Goal: Information Seeking & Learning: Learn about a topic

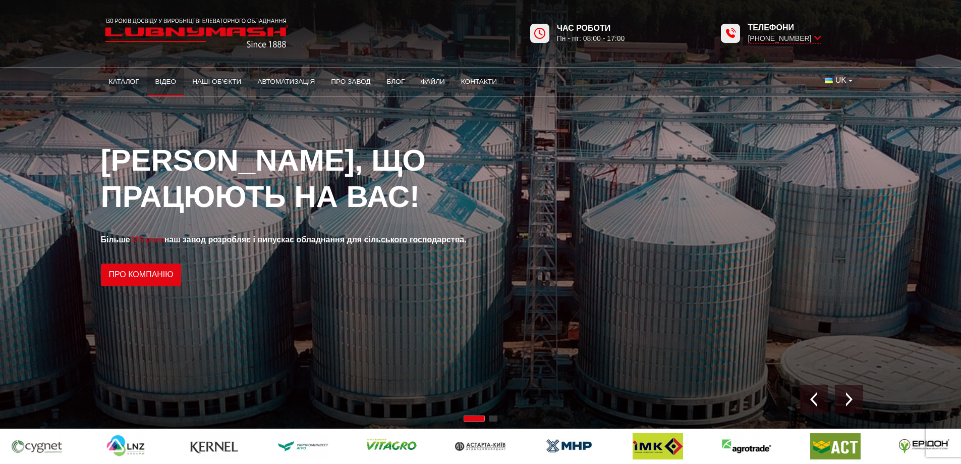
click at [168, 83] on link "Відео" at bounding box center [165, 82] width 37 height 22
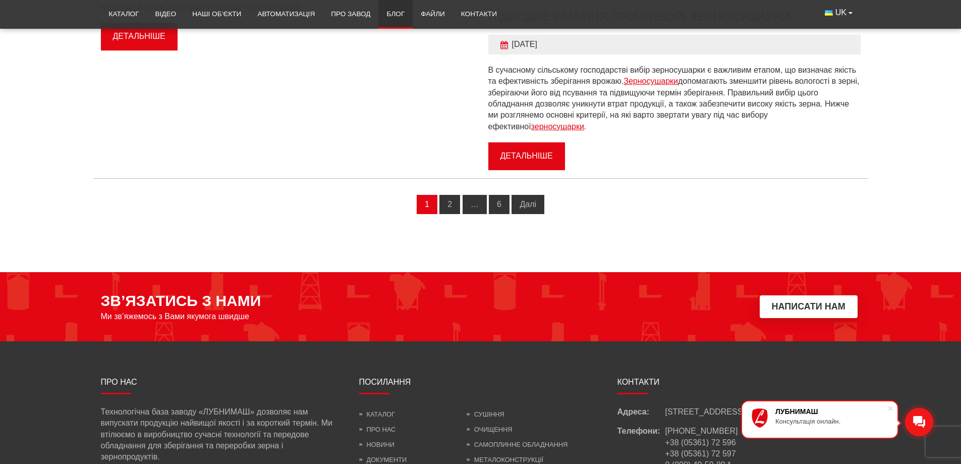
scroll to position [1110, 0]
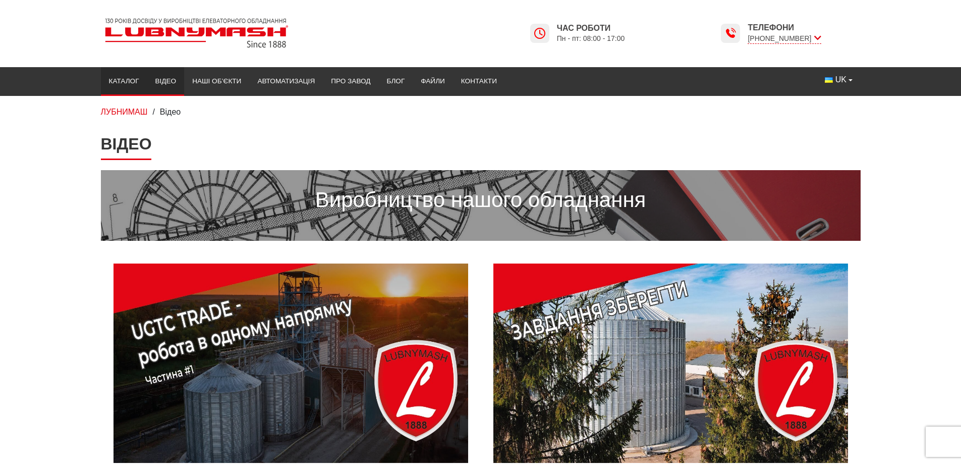
click at [132, 82] on link "Каталог" at bounding box center [124, 81] width 46 height 22
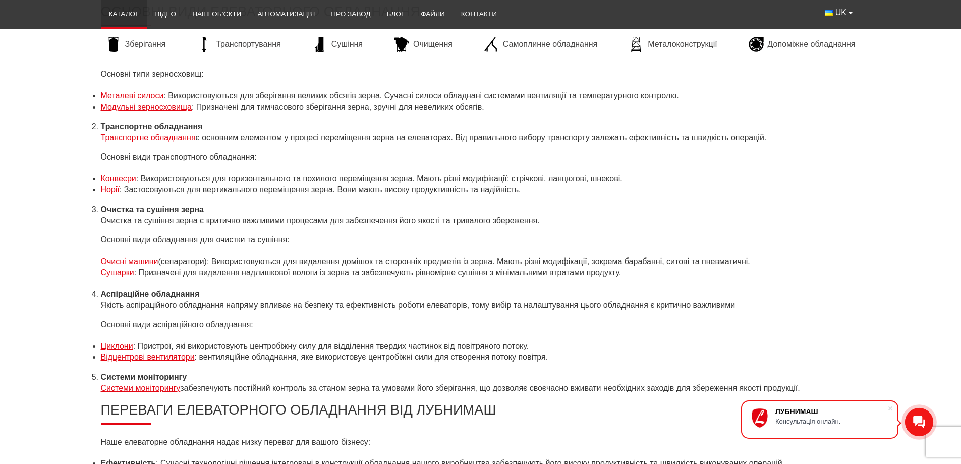
scroll to position [3985, 0]
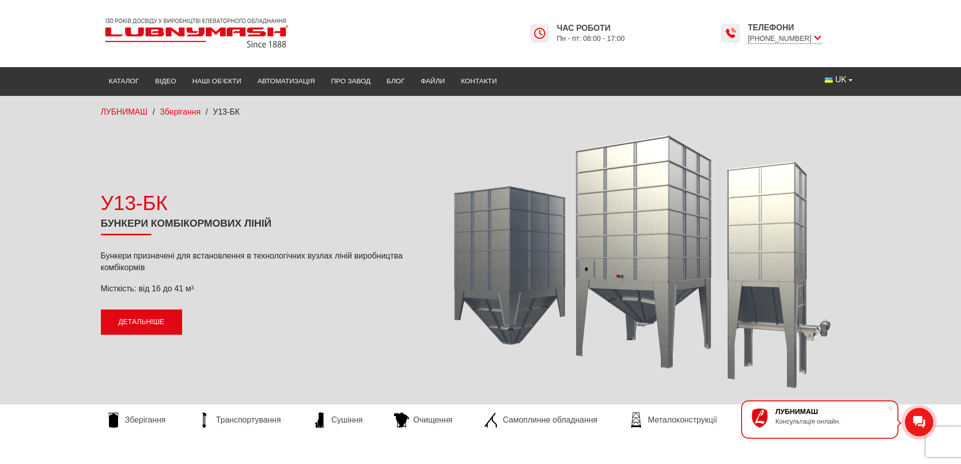
click at [148, 323] on link "Детальніше" at bounding box center [141, 321] width 81 height 25
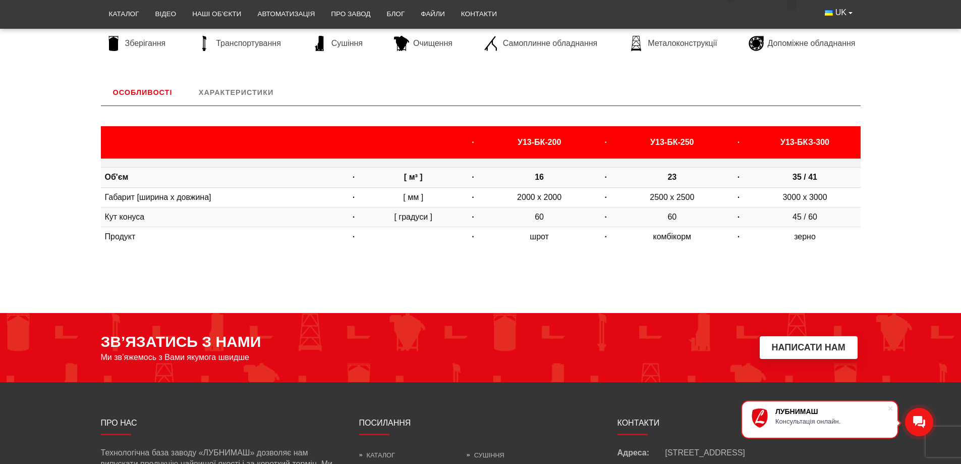
scroll to position [370, 0]
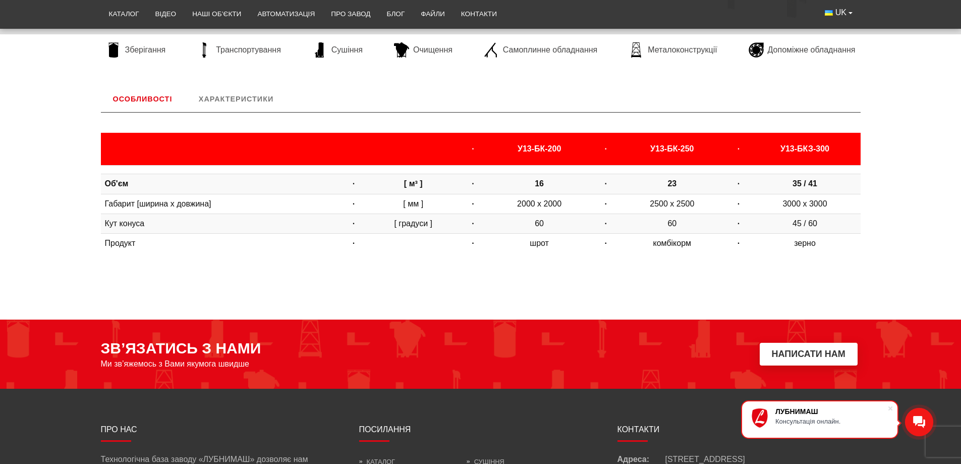
click at [620, 270] on body "ЛУБНИМАШ Консультація онлайн. LUBNYMASH Каталог Відео Наші об’єкти Автоматизаці…" at bounding box center [480, 135] width 961 height 1011
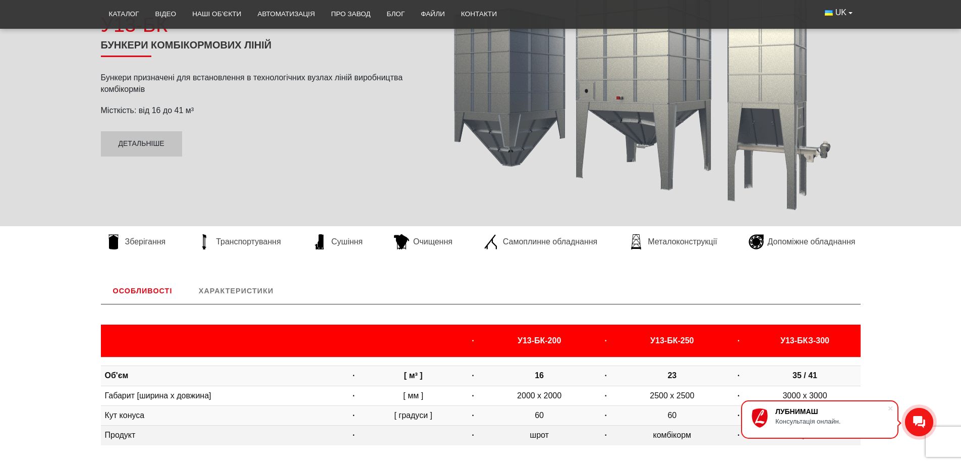
scroll to position [152, 0]
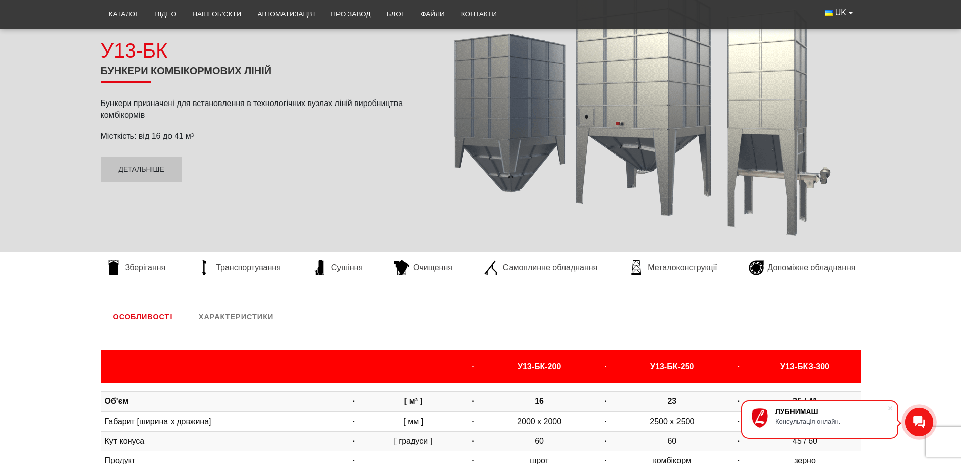
click at [272, 315] on link "Характеристики" at bounding box center [236, 316] width 99 height 26
click at [247, 316] on link "Характеристики" at bounding box center [236, 316] width 99 height 26
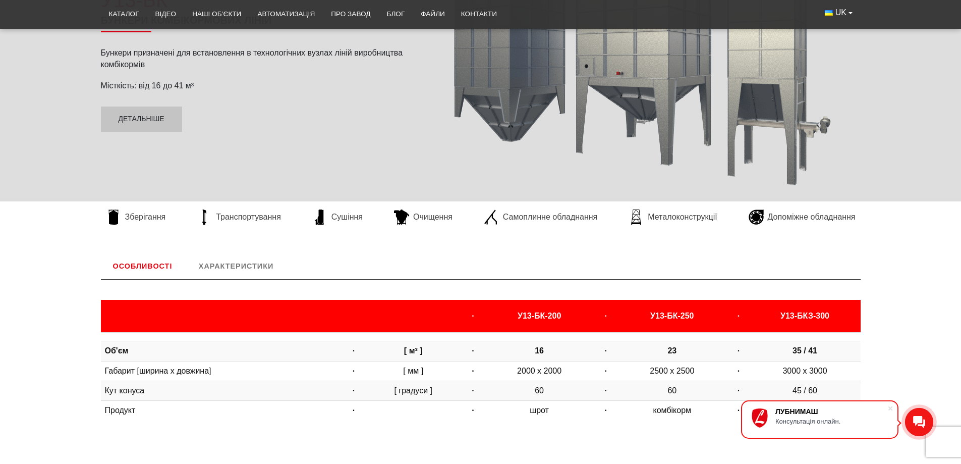
click at [146, 264] on link "Особливості" at bounding box center [143, 266] width 84 height 26
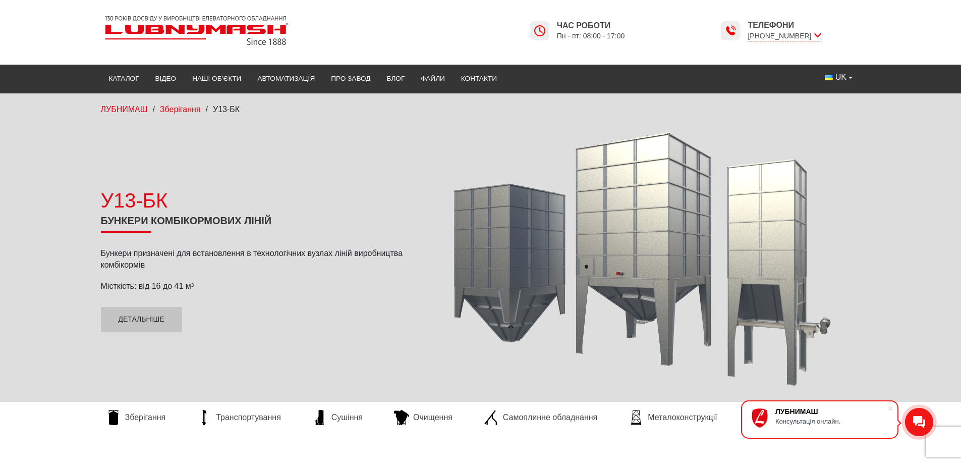
scroll to position [0, 0]
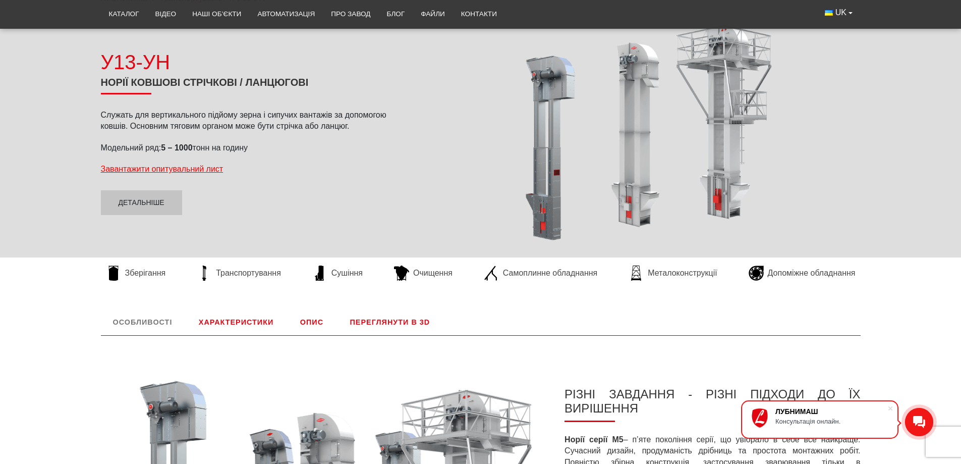
scroll to position [101, 0]
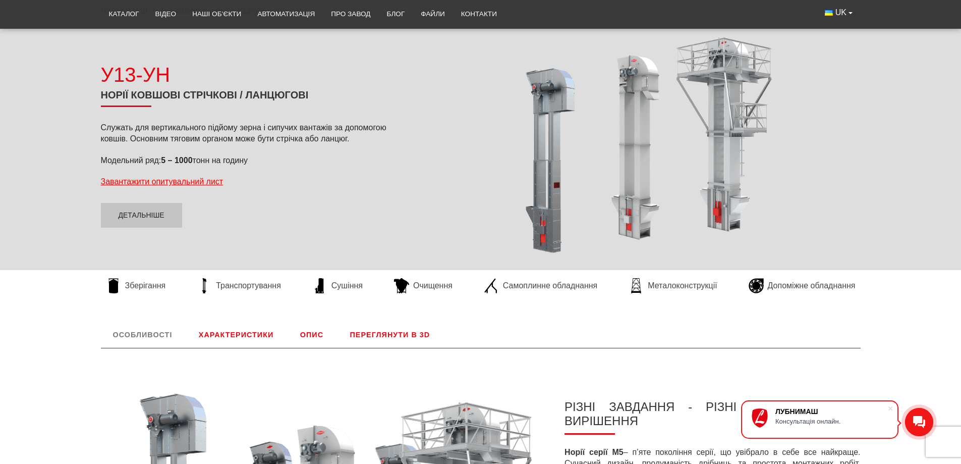
click at [229, 335] on link "Характеристики" at bounding box center [236, 334] width 99 height 26
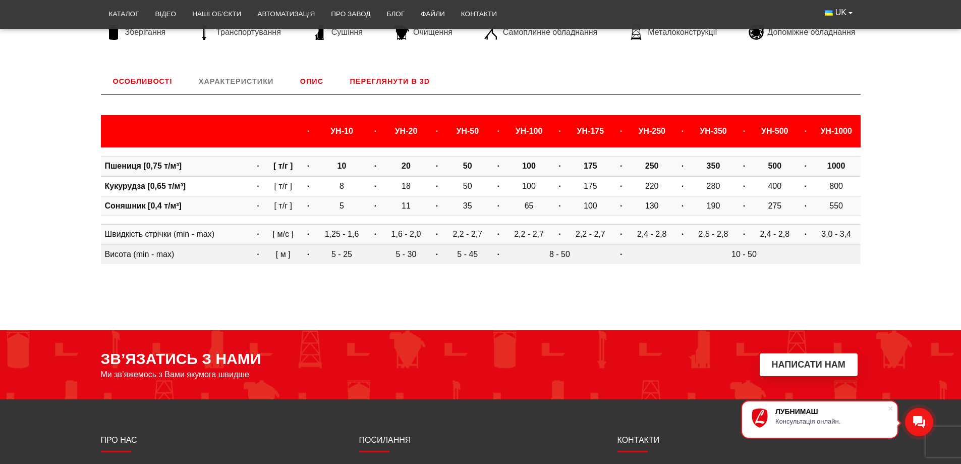
scroll to position [336, 0]
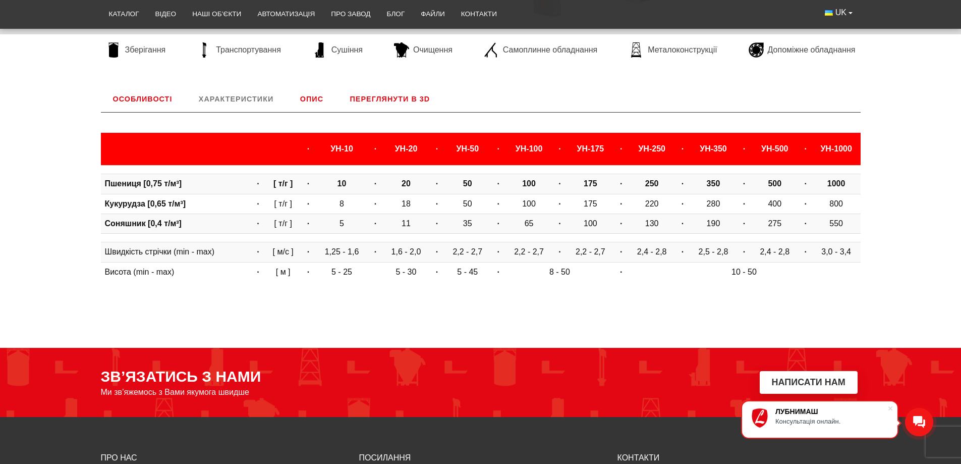
click at [312, 99] on link "Опис" at bounding box center [311, 99] width 47 height 26
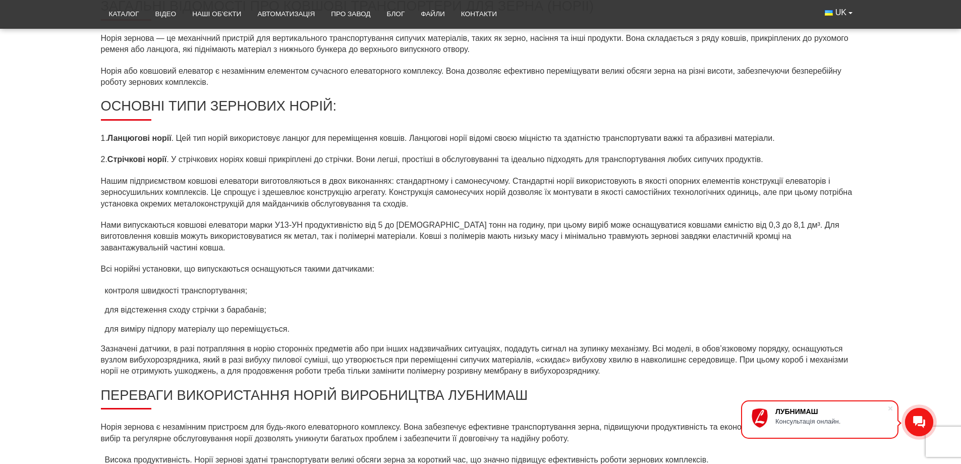
scroll to position [488, 0]
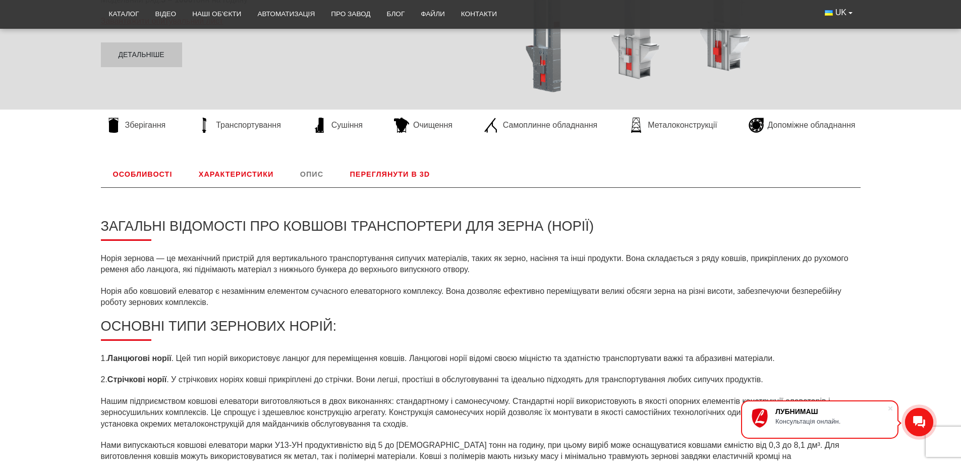
click at [356, 173] on link "Переглянути в 3D" at bounding box center [390, 174] width 104 height 26
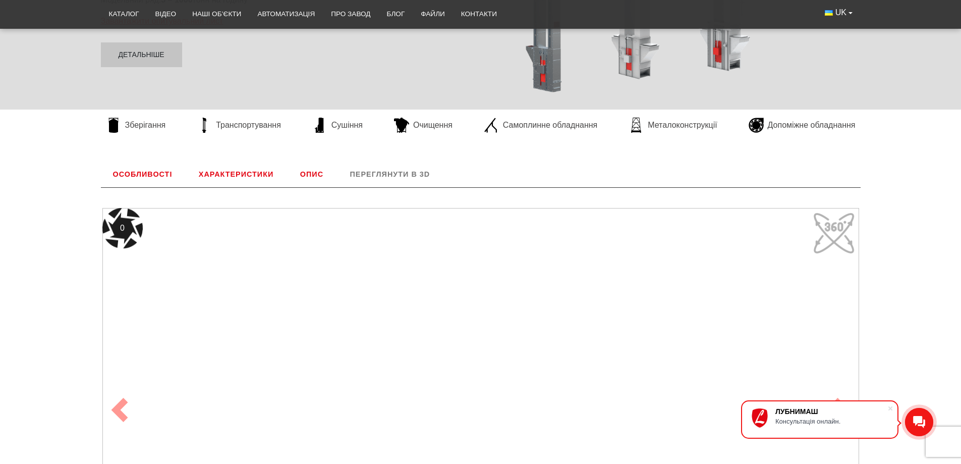
scroll to position [387, 0]
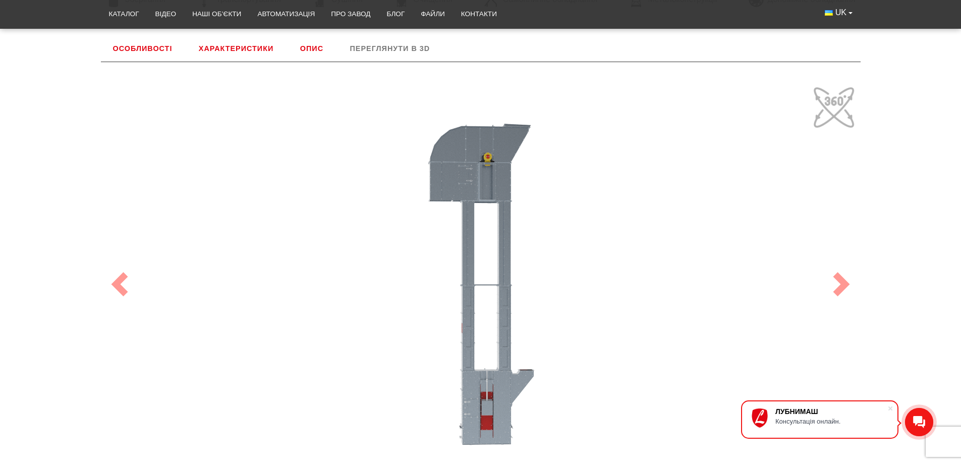
drag, startPoint x: 500, startPoint y: 269, endPoint x: 375, endPoint y: 284, distance: 126.0
click at [375, 284] on div "100" at bounding box center [480, 284] width 757 height 404
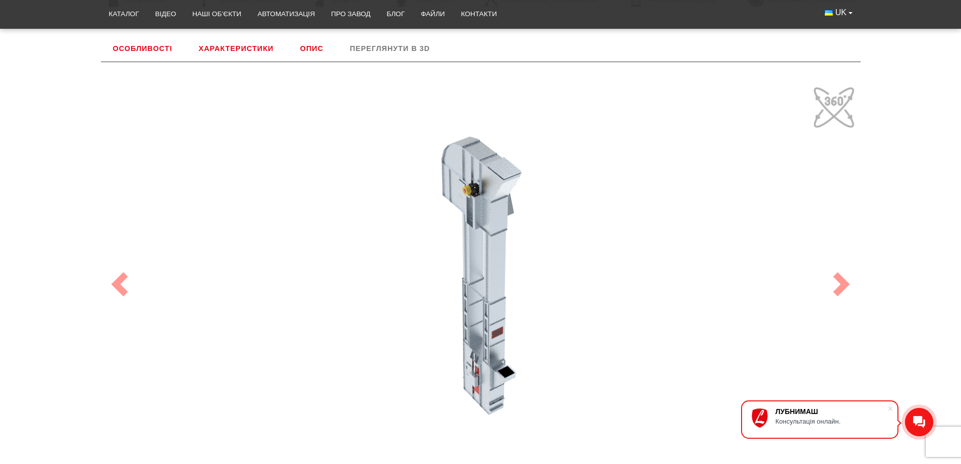
drag, startPoint x: 485, startPoint y: 286, endPoint x: 444, endPoint y: 334, distance: 62.9
click at [444, 334] on div "100" at bounding box center [480, 284] width 757 height 404
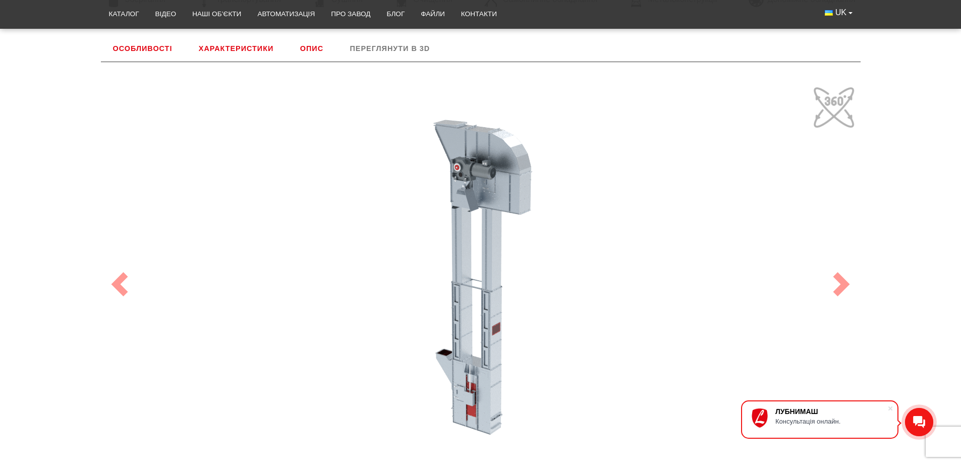
drag, startPoint x: 498, startPoint y: 257, endPoint x: 347, endPoint y: 267, distance: 151.7
click at [347, 267] on div "100" at bounding box center [480, 284] width 757 height 404
click at [832, 109] on link "Next" at bounding box center [841, 284] width 38 height 444
drag, startPoint x: 473, startPoint y: 229, endPoint x: 487, endPoint y: 211, distance: 23.4
click at [487, 211] on div "100" at bounding box center [480, 284] width 757 height 404
